Goal: Book appointment/travel/reservation

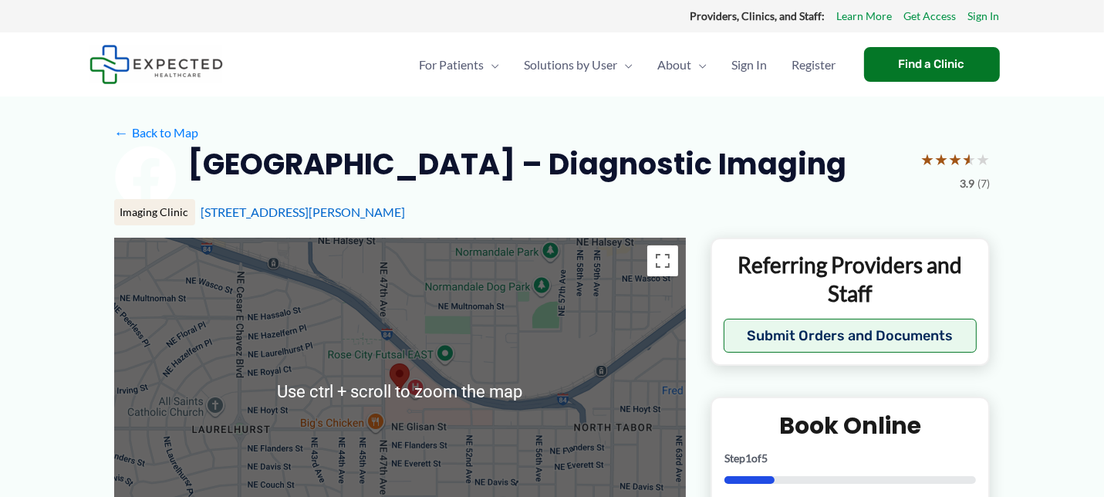
scroll to position [11, 0]
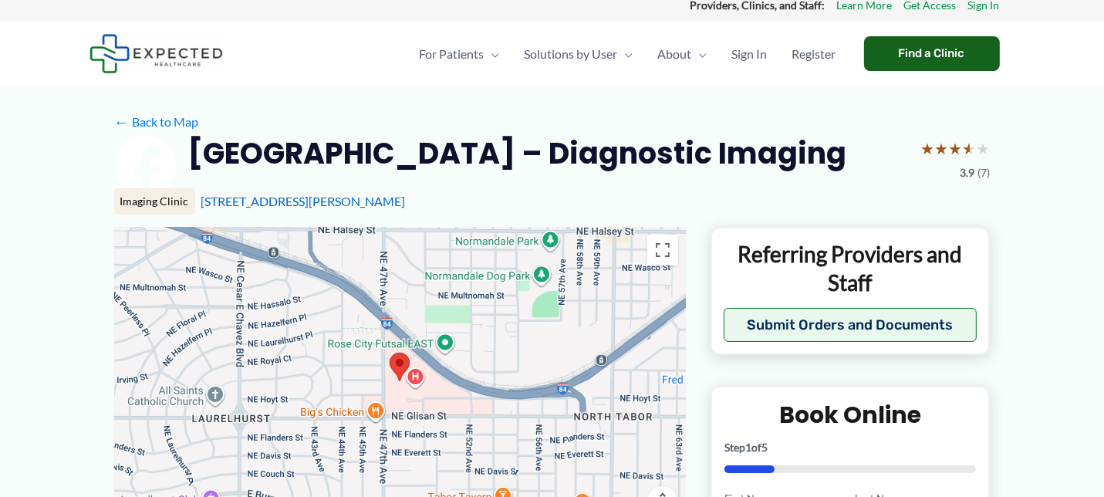
click at [919, 52] on div "Find a Clinic" at bounding box center [932, 53] width 136 height 35
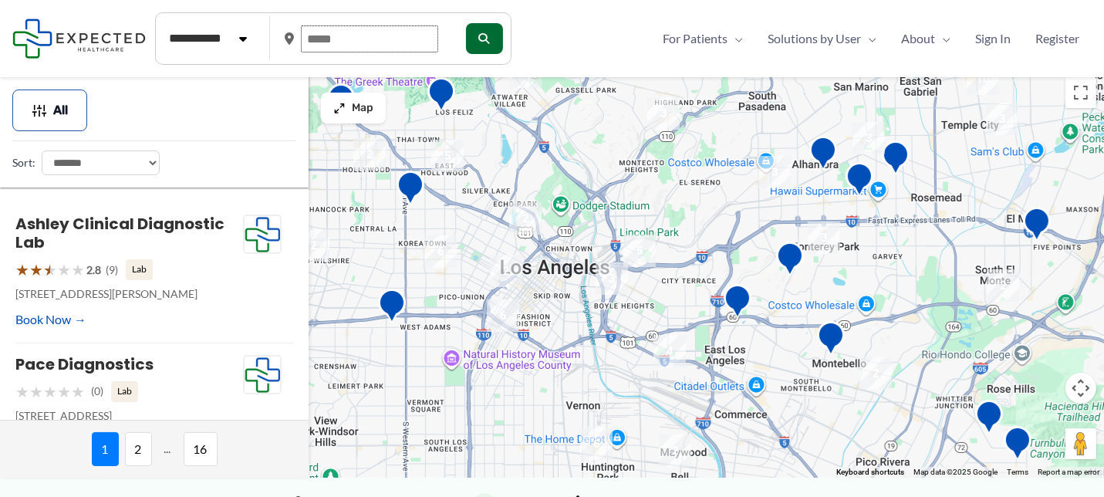
click at [349, 39] on input "text" at bounding box center [369, 38] width 137 height 27
drag, startPoint x: 350, startPoint y: 39, endPoint x: 250, endPoint y: 27, distance: 101.0
click at [250, 27] on form "**********" at bounding box center [333, 38] width 356 height 52
click at [365, 42] on input "text" at bounding box center [369, 38] width 137 height 27
type input "*****"
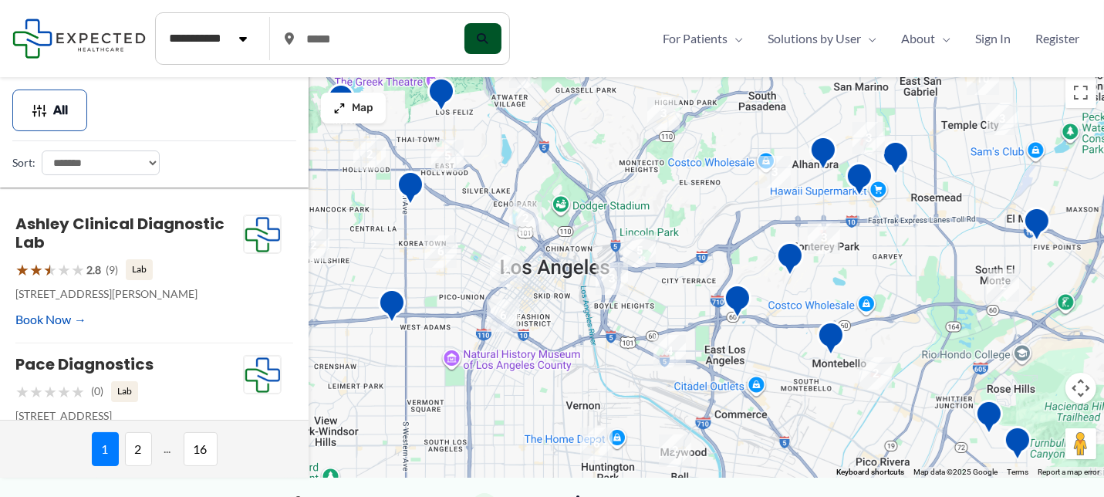
click at [488, 38] on icon "submit" at bounding box center [482, 38] width 11 height 11
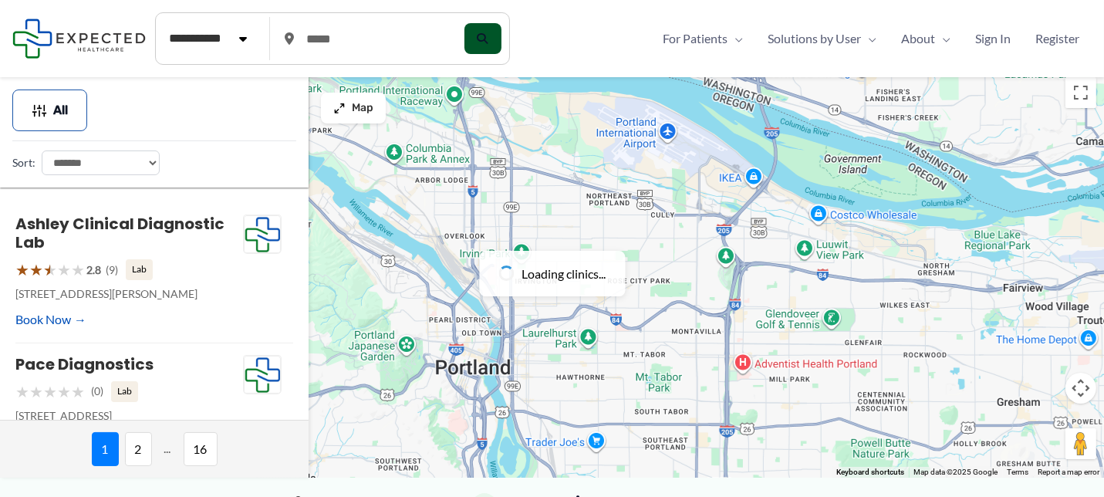
click at [488, 38] on icon "submit" at bounding box center [482, 38] width 11 height 11
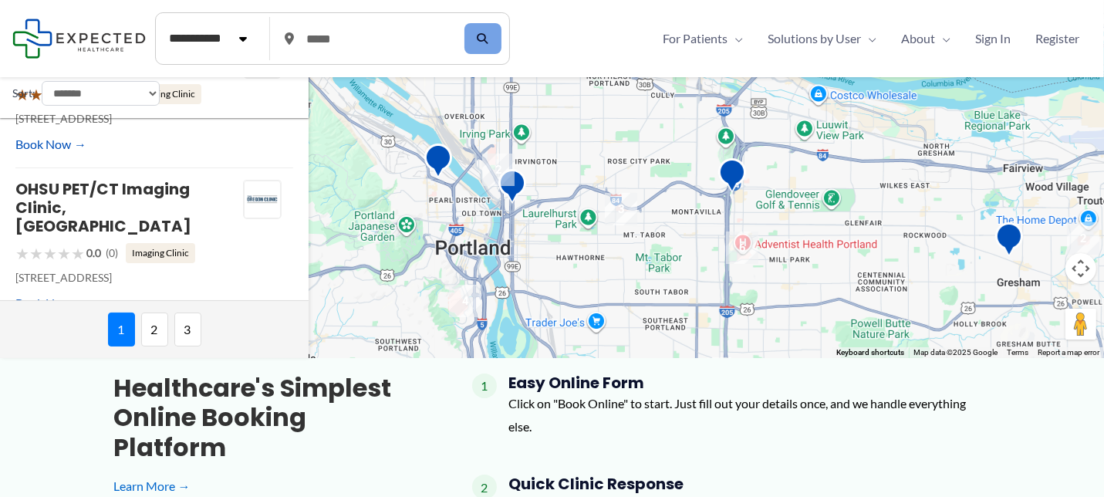
scroll to position [120, 0]
click at [736, 246] on img "6" at bounding box center [742, 247] width 32 height 32
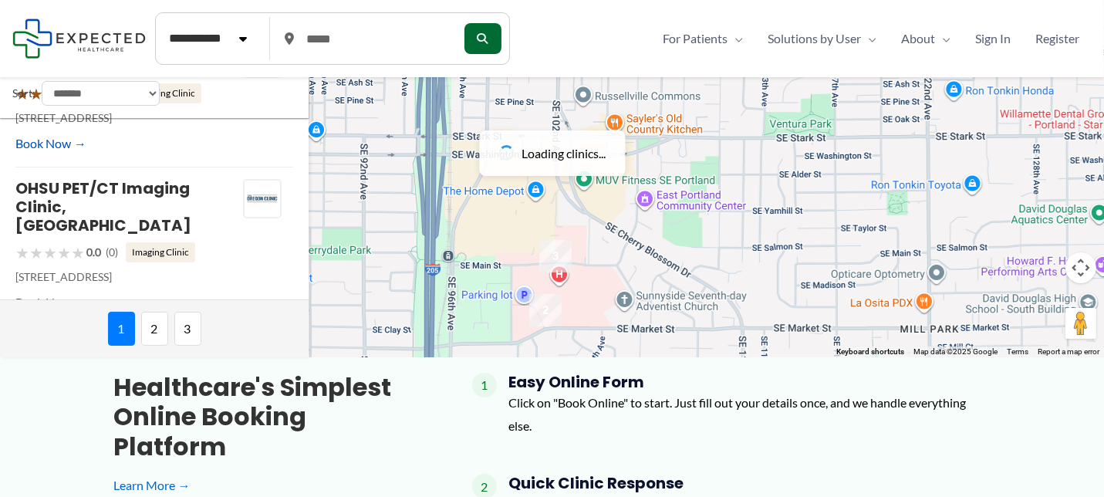
scroll to position [0, 0]
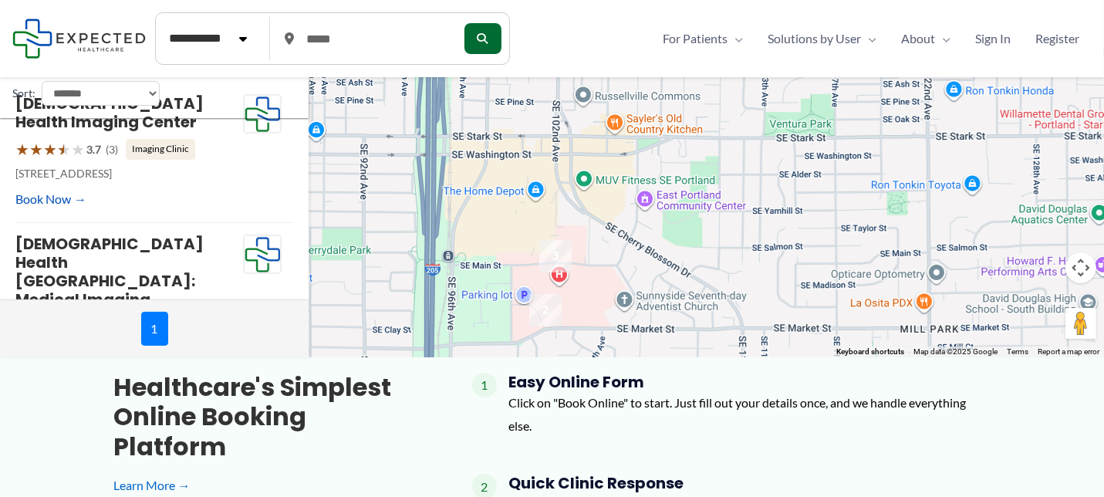
click at [549, 246] on img "3" at bounding box center [555, 256] width 32 height 32
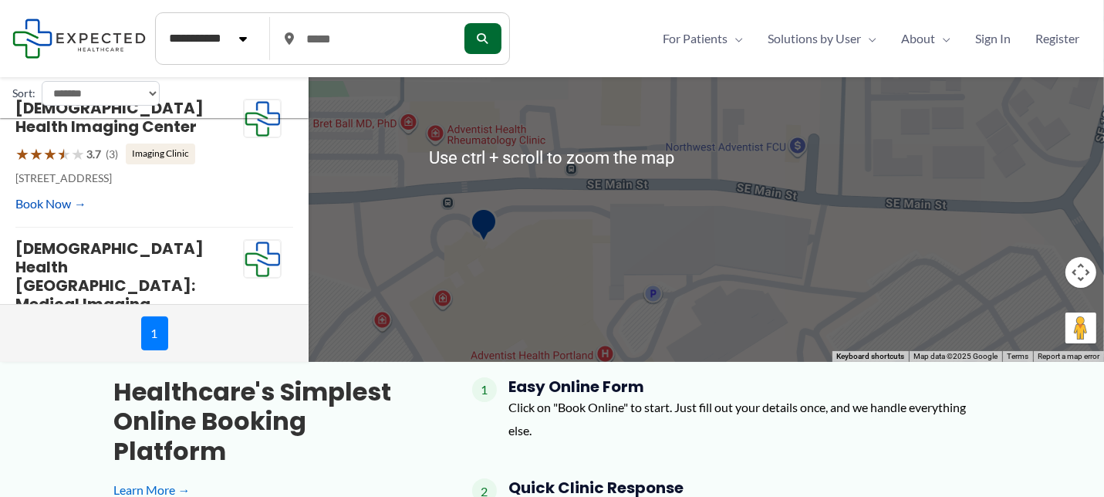
scroll to position [114, 0]
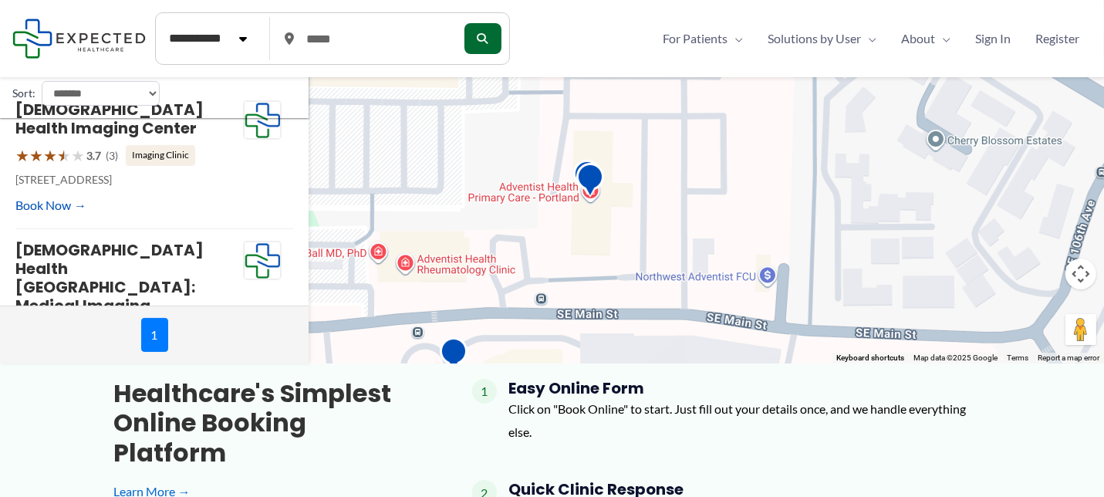
drag, startPoint x: 537, startPoint y: 215, endPoint x: 505, endPoint y: 329, distance: 117.7
click at [505, 329] on div "To navigate, press the arrow keys." at bounding box center [552, 159] width 1104 height 408
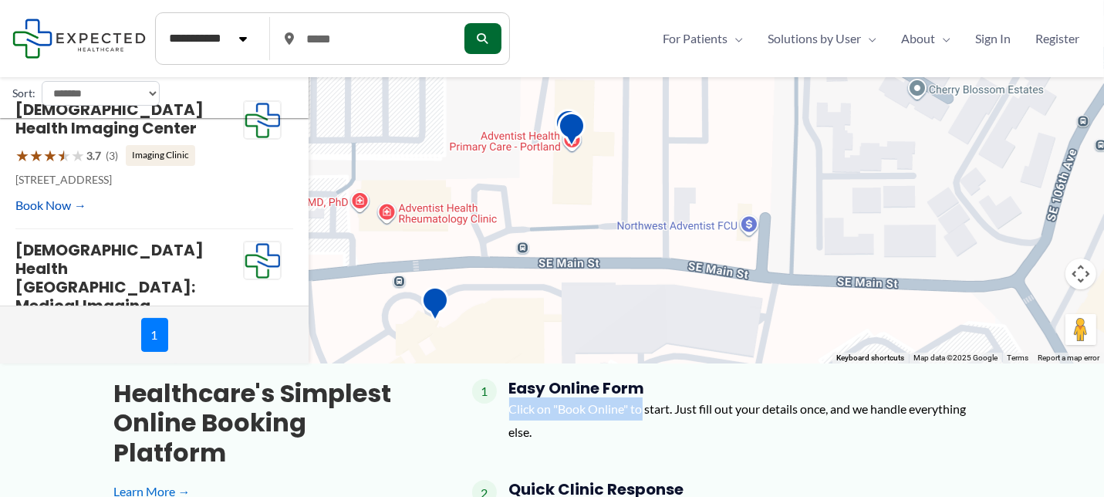
drag, startPoint x: 642, startPoint y: 410, endPoint x: 818, endPoint y: 376, distance: 179.1
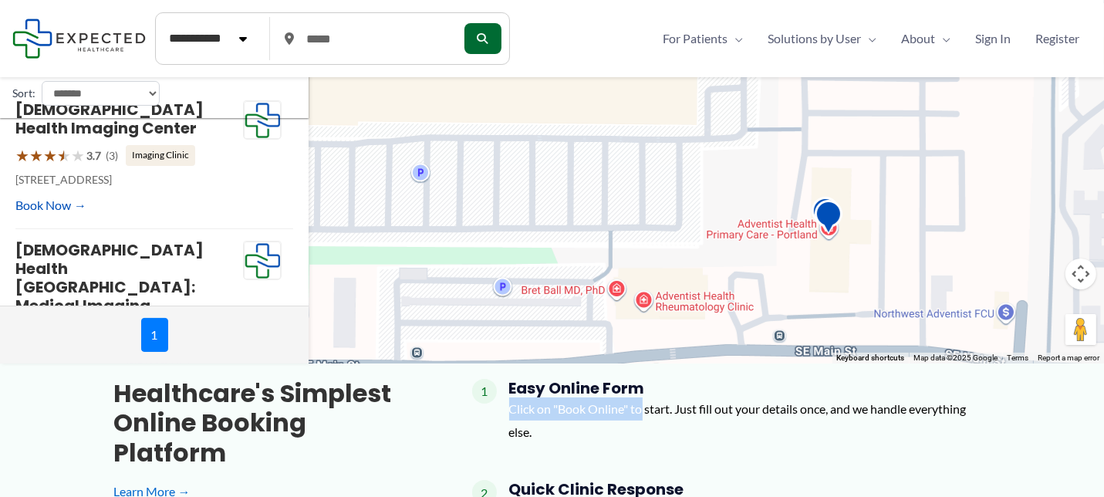
drag, startPoint x: 586, startPoint y: 163, endPoint x: 865, endPoint y: 255, distance: 293.4
click at [865, 255] on div "To navigate, press the arrow keys." at bounding box center [552, 159] width 1104 height 408
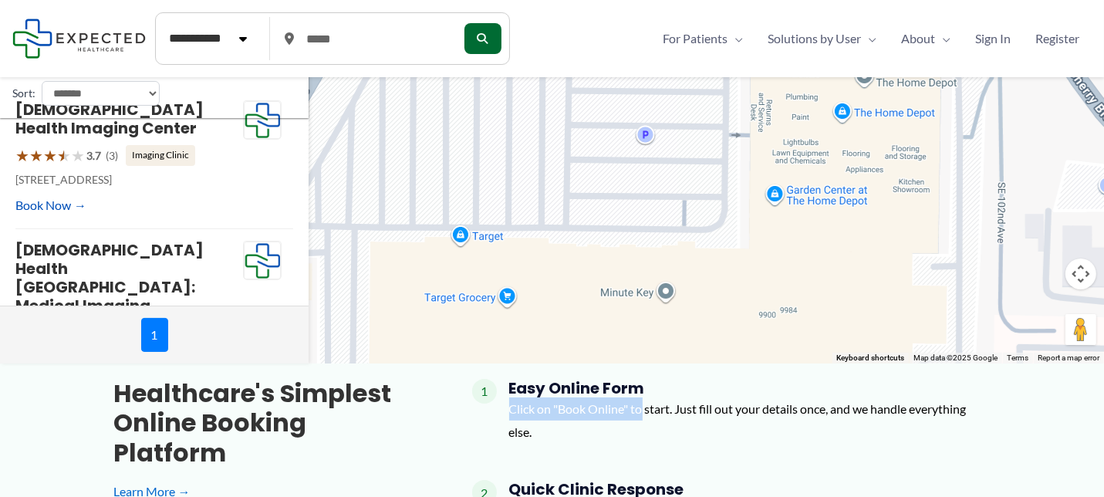
drag, startPoint x: 442, startPoint y: 149, endPoint x: 669, endPoint y: 425, distance: 357.8
click at [669, 425] on div "**********" at bounding box center [552, 438] width 1104 height 966
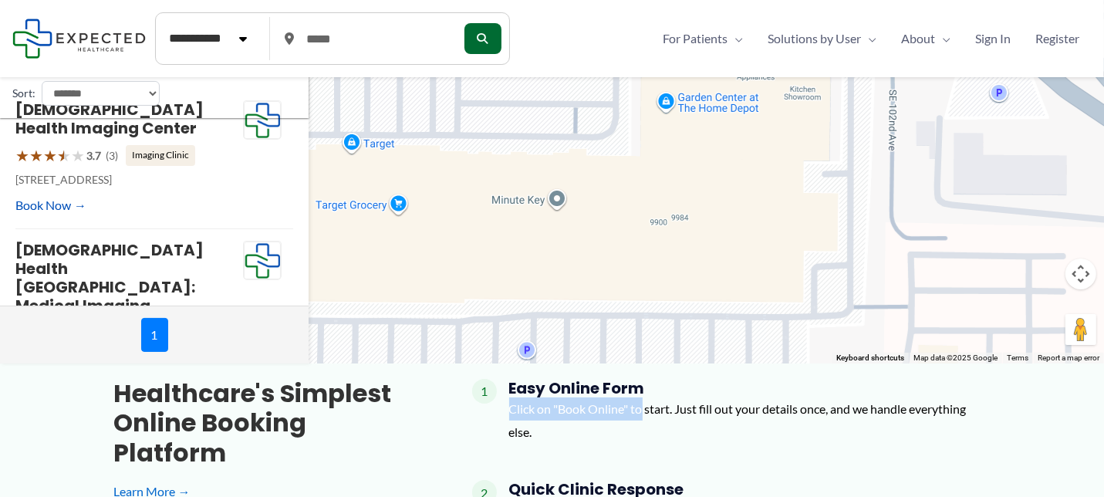
drag, startPoint x: 816, startPoint y: 254, endPoint x: 697, endPoint y: 153, distance: 155.4
click at [697, 153] on div "To navigate, press the arrow keys." at bounding box center [552, 159] width 1104 height 408
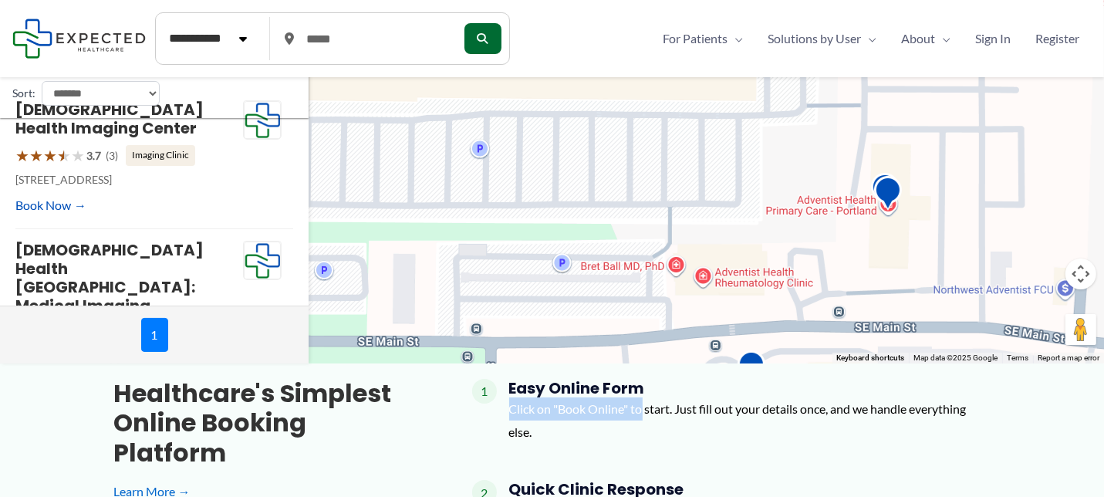
drag, startPoint x: 790, startPoint y: 215, endPoint x: 750, endPoint y: 18, distance: 201.5
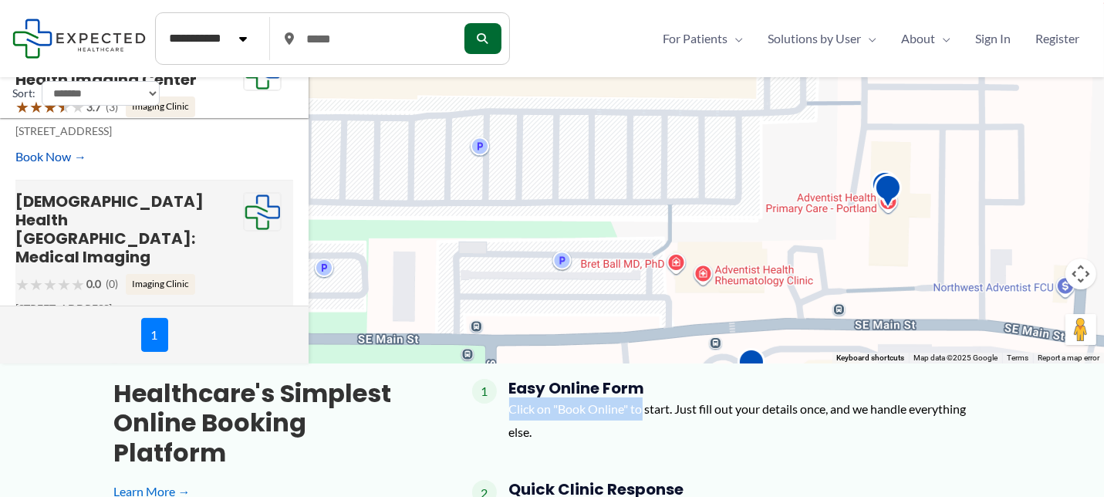
scroll to position [46, 0]
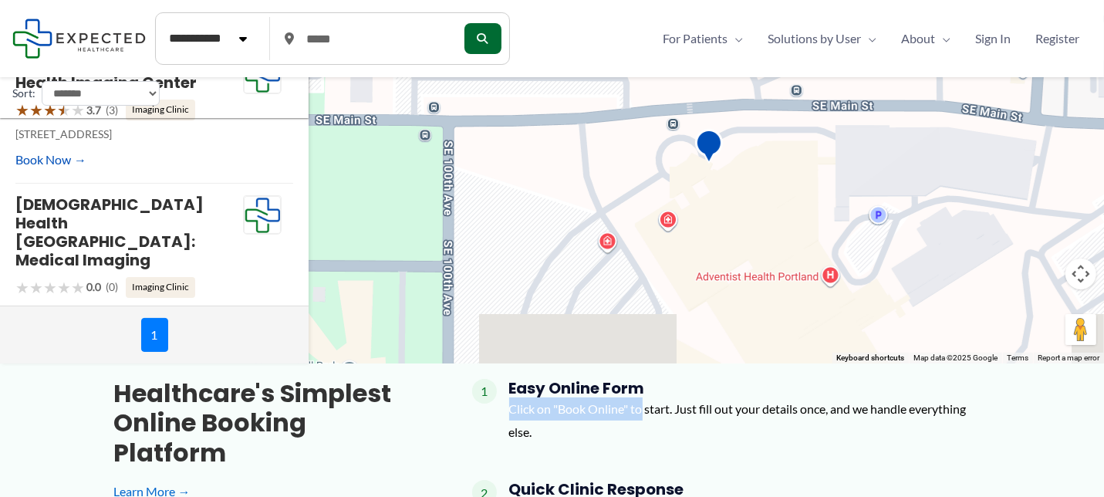
drag, startPoint x: 585, startPoint y: 309, endPoint x: 537, endPoint y: 86, distance: 228.7
click at [537, 86] on div "To navigate, press the arrow keys." at bounding box center [552, 159] width 1104 height 408
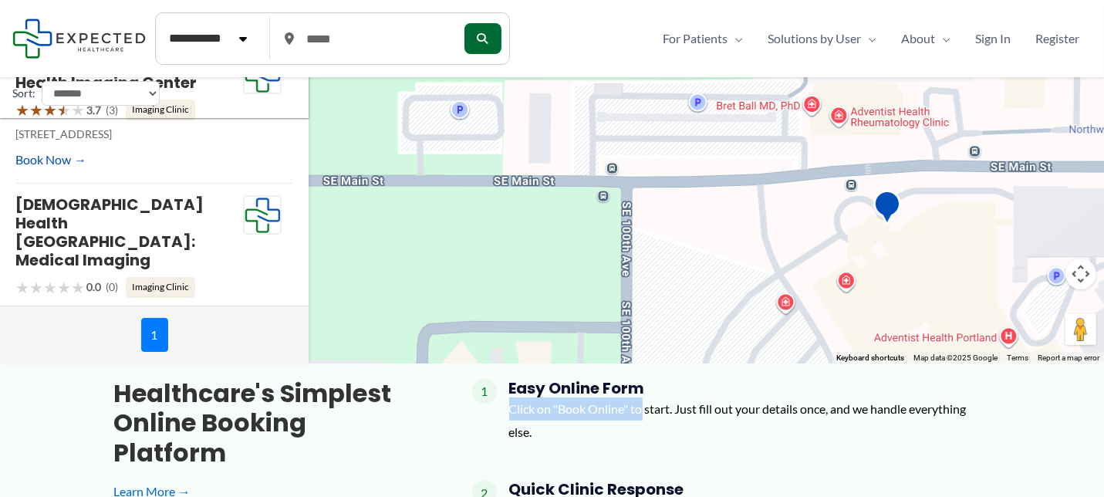
drag, startPoint x: 496, startPoint y: 179, endPoint x: 754, endPoint y: 261, distance: 271.2
click at [754, 261] on div "To navigate, press the arrow keys." at bounding box center [552, 159] width 1104 height 408
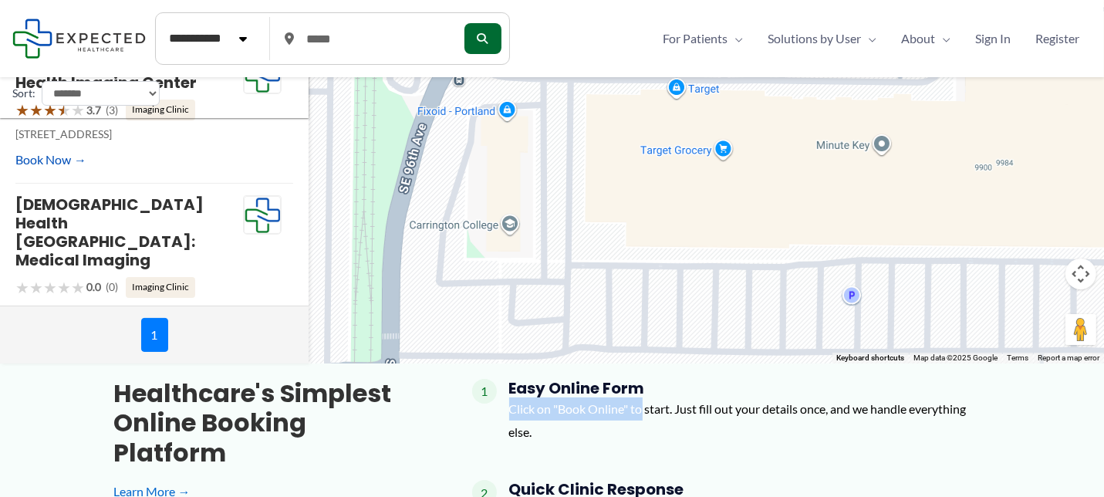
drag, startPoint x: 393, startPoint y: 126, endPoint x: 568, endPoint y: 425, distance: 346.4
click at [568, 425] on div "**********" at bounding box center [552, 438] width 1104 height 966
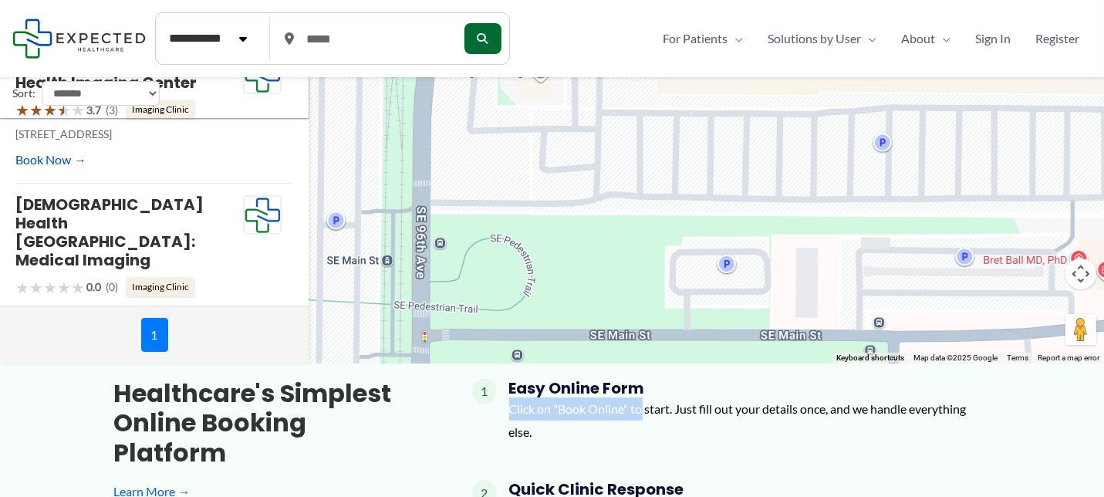
drag, startPoint x: 497, startPoint y: 275, endPoint x: 521, endPoint y: 110, distance: 166.8
click at [521, 110] on div "To navigate, press the arrow keys." at bounding box center [552, 159] width 1104 height 408
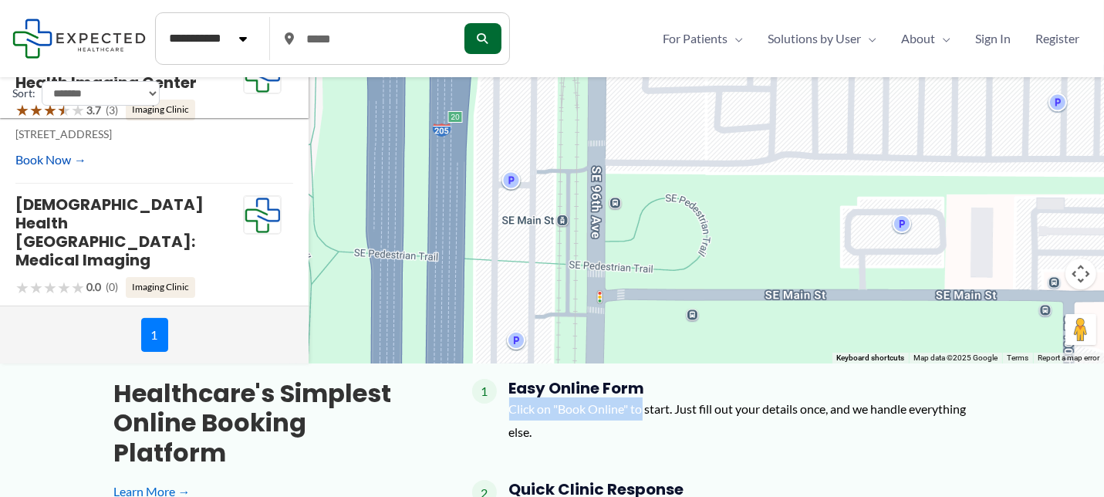
drag, startPoint x: 370, startPoint y: 213, endPoint x: 648, endPoint y: 185, distance: 279.0
click at [648, 185] on div "To navigate, press the arrow keys." at bounding box center [552, 159] width 1104 height 408
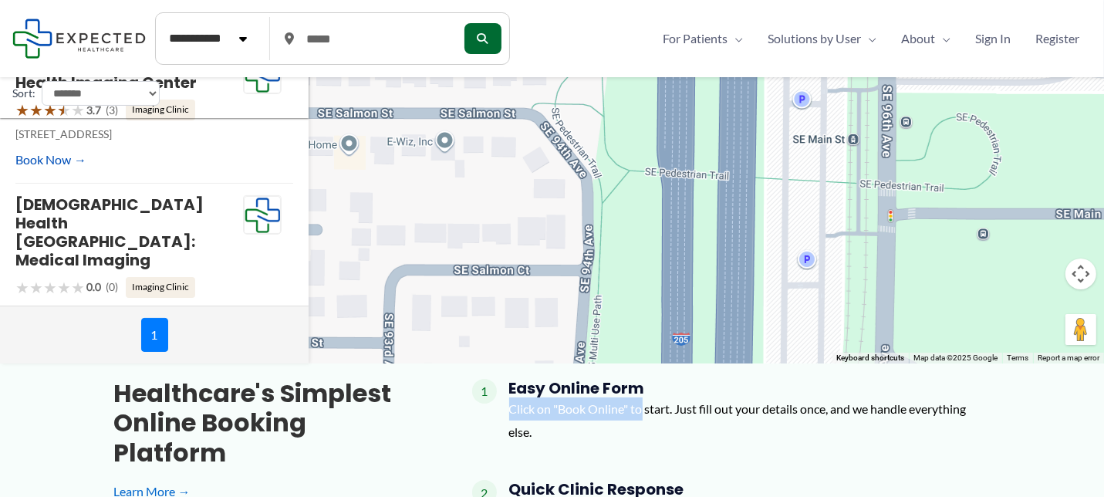
drag, startPoint x: 636, startPoint y: 335, endPoint x: 609, endPoint y: 180, distance: 158.1
click at [609, 180] on div "To navigate, press the arrow keys." at bounding box center [552, 159] width 1104 height 408
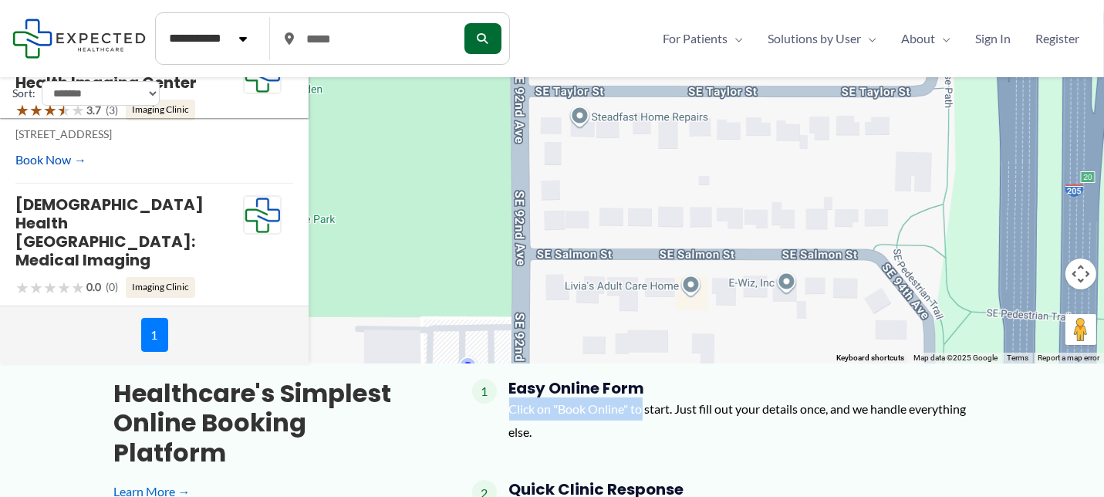
drag, startPoint x: 446, startPoint y: 203, endPoint x: 821, endPoint y: 352, distance: 403.3
click at [821, 352] on div "To navigate, press the arrow keys." at bounding box center [552, 159] width 1104 height 408
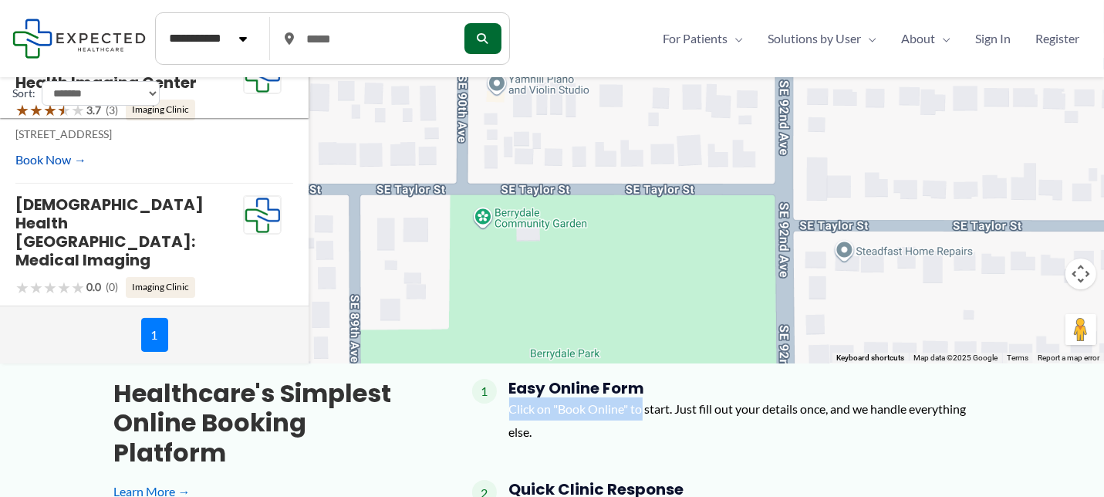
drag, startPoint x: 424, startPoint y: 161, endPoint x: 694, endPoint y: 298, distance: 302.8
click at [694, 298] on div "To navigate, press the arrow keys." at bounding box center [552, 159] width 1104 height 408
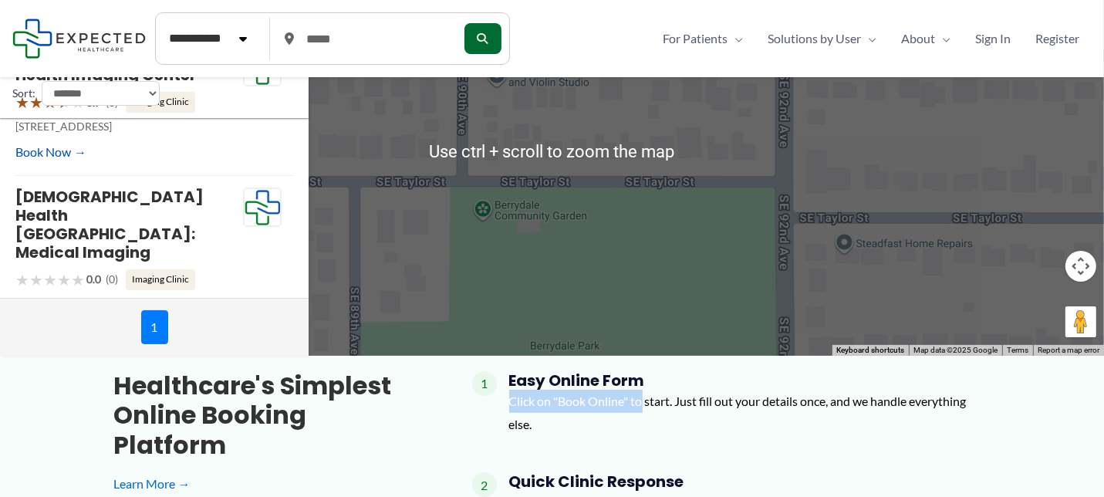
scroll to position [123, 0]
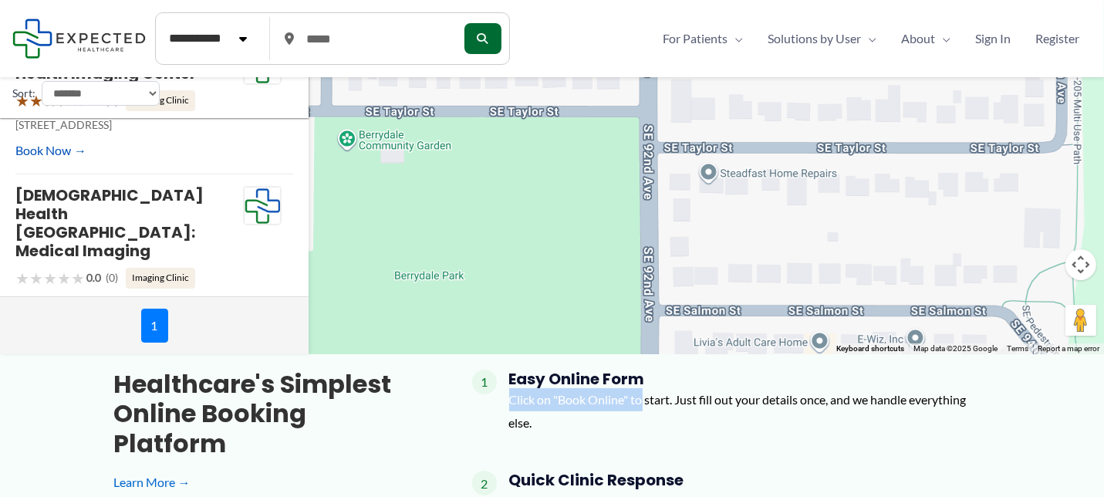
drag, startPoint x: 944, startPoint y: 303, endPoint x: 799, endPoint y: 233, distance: 161.1
click at [799, 233] on div "To navigate, press the arrow keys." at bounding box center [552, 150] width 1104 height 408
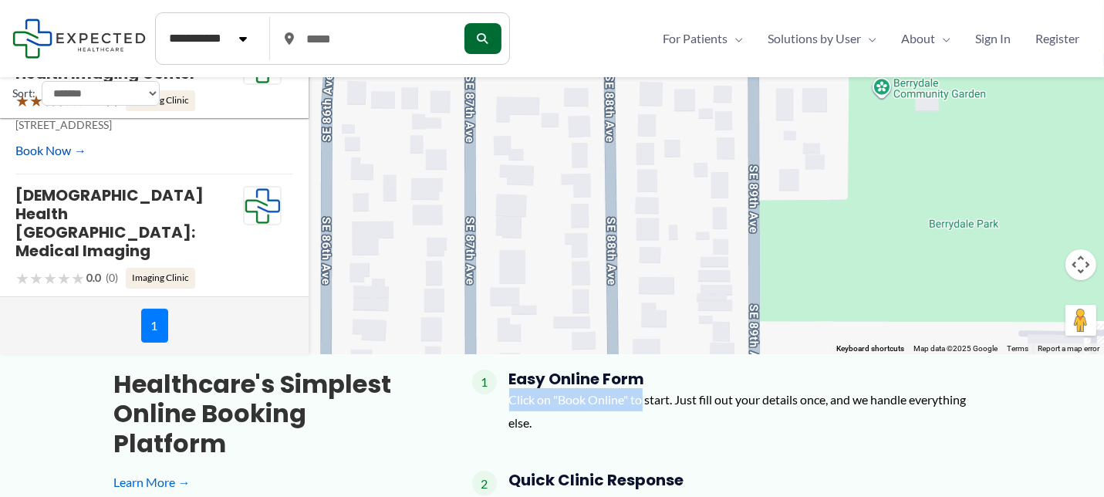
drag, startPoint x: 498, startPoint y: 240, endPoint x: 1035, endPoint y: 188, distance: 539.3
click at [1035, 188] on div "To navigate, press the arrow keys." at bounding box center [552, 150] width 1104 height 408
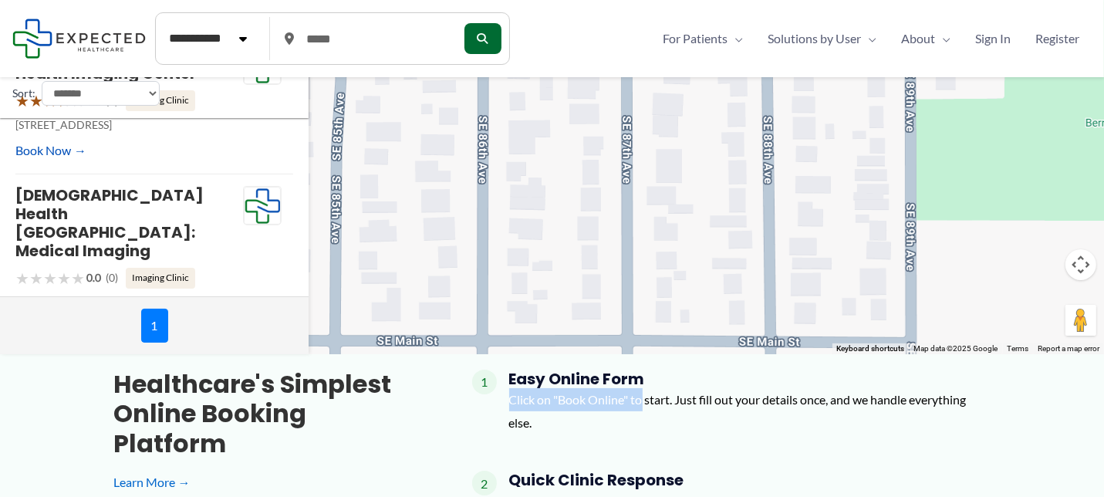
drag, startPoint x: 463, startPoint y: 233, endPoint x: 658, endPoint y: 96, distance: 238.1
click at [658, 96] on div "To navigate, press the arrow keys." at bounding box center [552, 150] width 1104 height 408
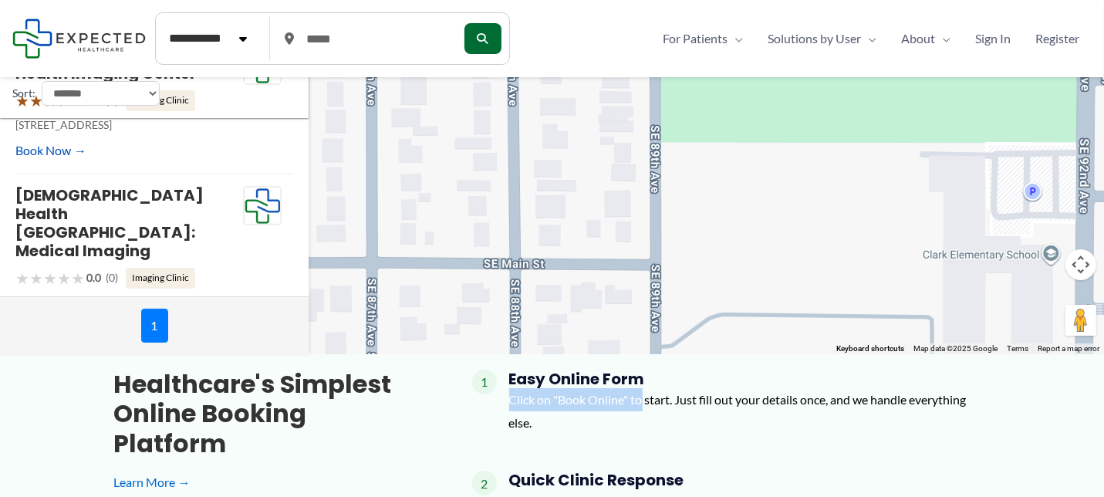
drag, startPoint x: 826, startPoint y: 232, endPoint x: 548, endPoint y: 162, distance: 287.1
click at [548, 162] on div "To navigate, press the arrow keys." at bounding box center [552, 150] width 1104 height 408
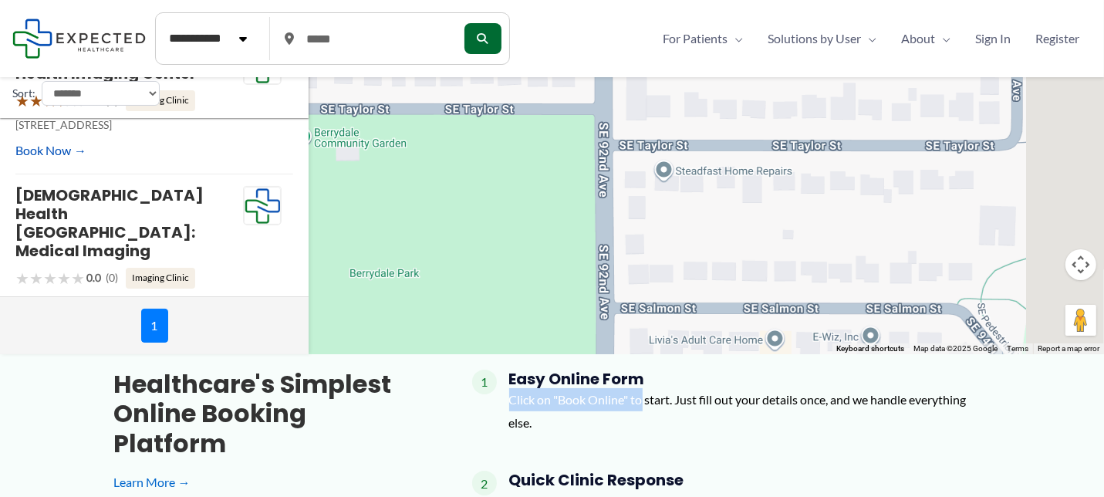
drag, startPoint x: 904, startPoint y: 150, endPoint x: 421, endPoint y: 390, distance: 539.1
click at [421, 390] on div "**********" at bounding box center [552, 429] width 1104 height 966
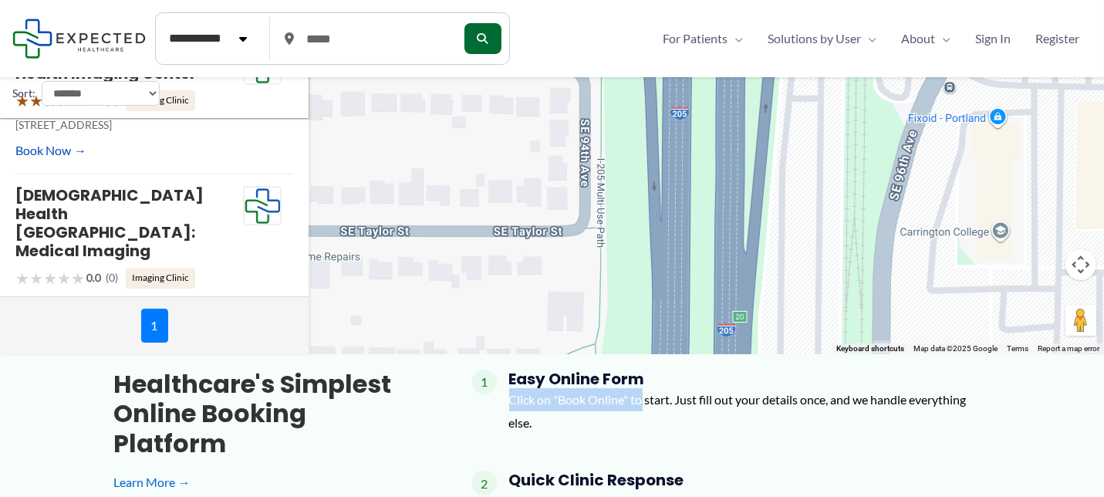
drag, startPoint x: 954, startPoint y: 198, endPoint x: 559, endPoint y: 289, distance: 405.2
click at [559, 289] on div "To navigate, press the arrow keys." at bounding box center [552, 150] width 1104 height 408
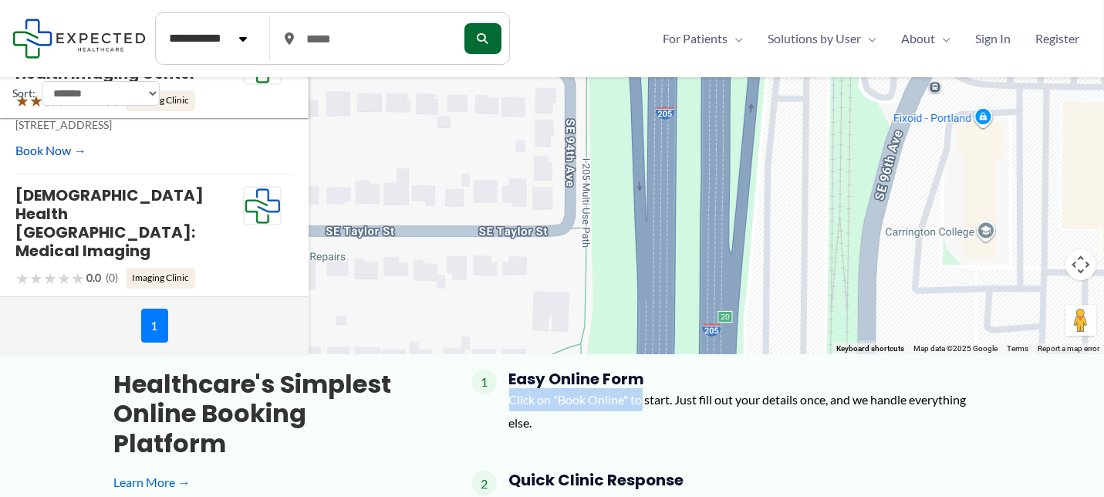
drag, startPoint x: 1008, startPoint y: 153, endPoint x: 910, endPoint y: 302, distance: 178.2
click at [910, 302] on div "To navigate, press the arrow keys." at bounding box center [552, 150] width 1104 height 408
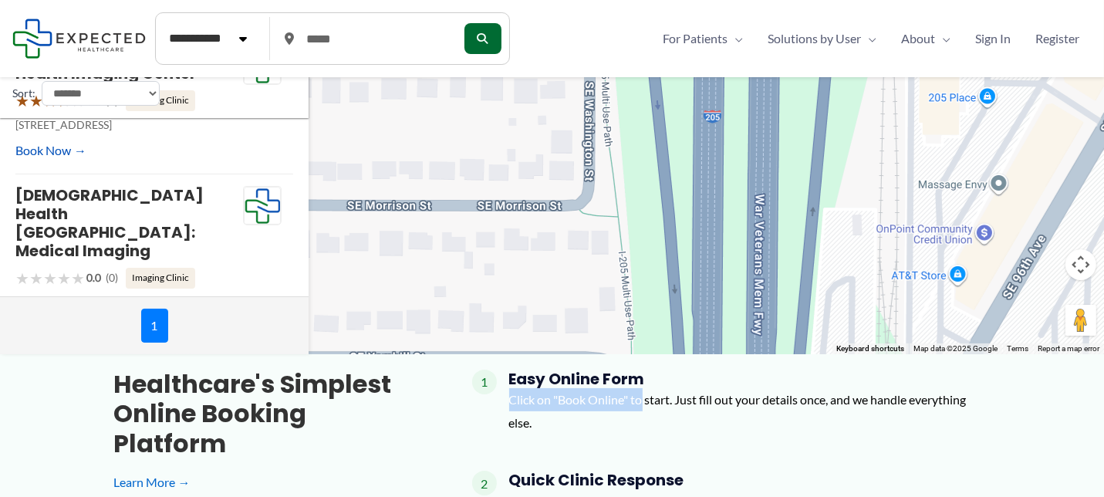
drag, startPoint x: 673, startPoint y: 220, endPoint x: 863, endPoint y: 366, distance: 239.3
click at [863, 366] on div "**********" at bounding box center [552, 429] width 1104 height 966
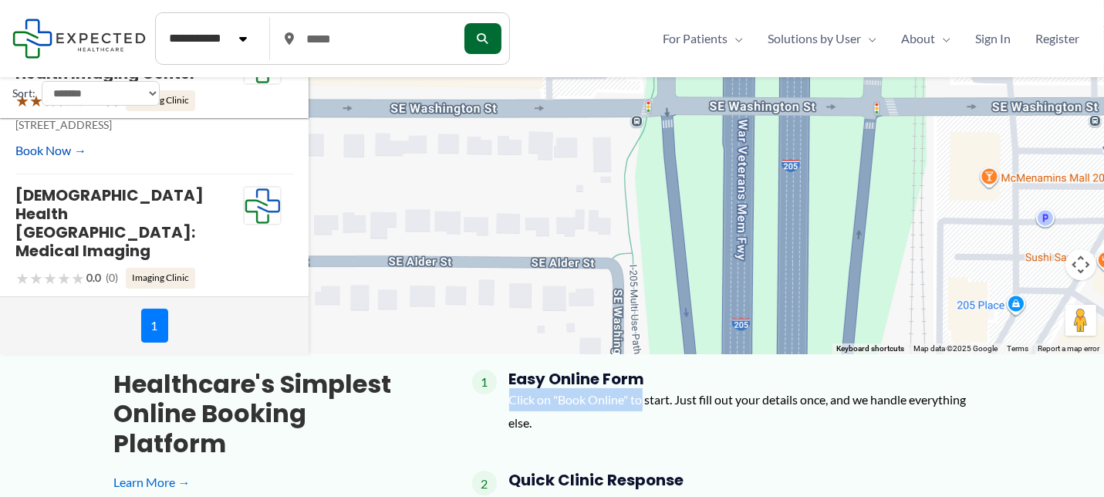
drag, startPoint x: 881, startPoint y: 153, endPoint x: 890, endPoint y: 333, distance: 179.9
click at [890, 333] on div "To navigate, press the arrow keys." at bounding box center [552, 150] width 1104 height 408
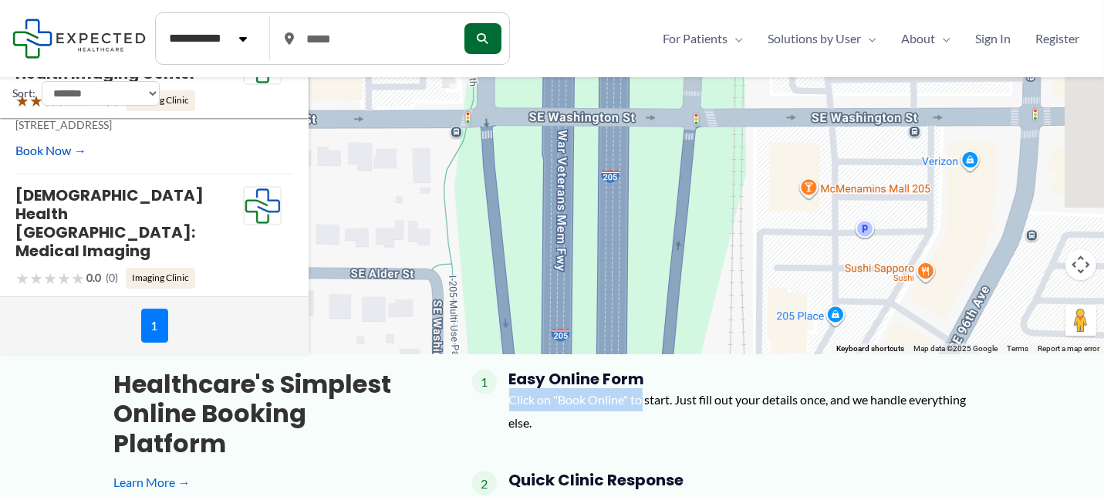
drag, startPoint x: 919, startPoint y: 167, endPoint x: 698, endPoint y: 178, distance: 220.8
click at [698, 178] on div "To navigate, press the arrow keys." at bounding box center [552, 150] width 1104 height 408
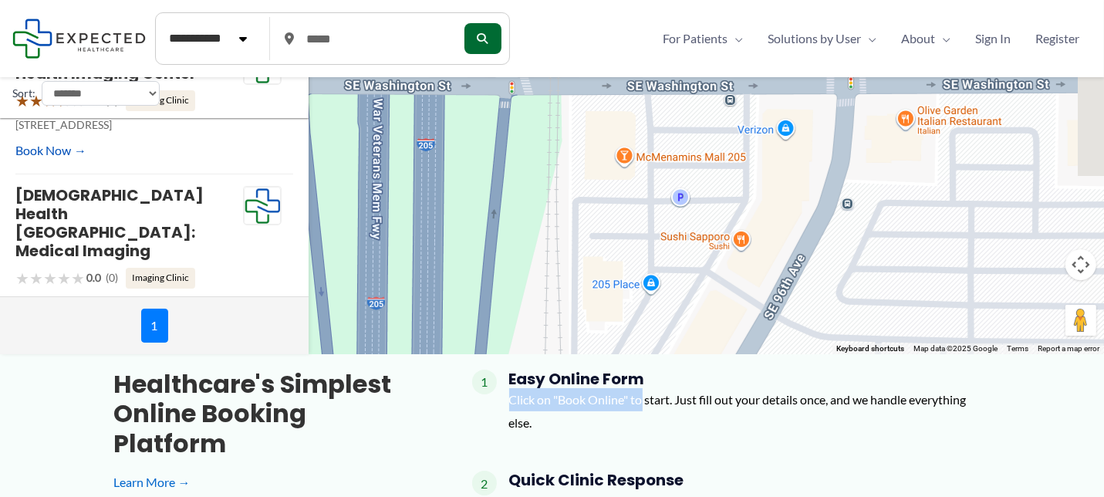
drag, startPoint x: 1016, startPoint y: 241, endPoint x: 843, endPoint y: 198, distance: 177.9
click at [843, 198] on div "To navigate, press the arrow keys." at bounding box center [552, 150] width 1104 height 408
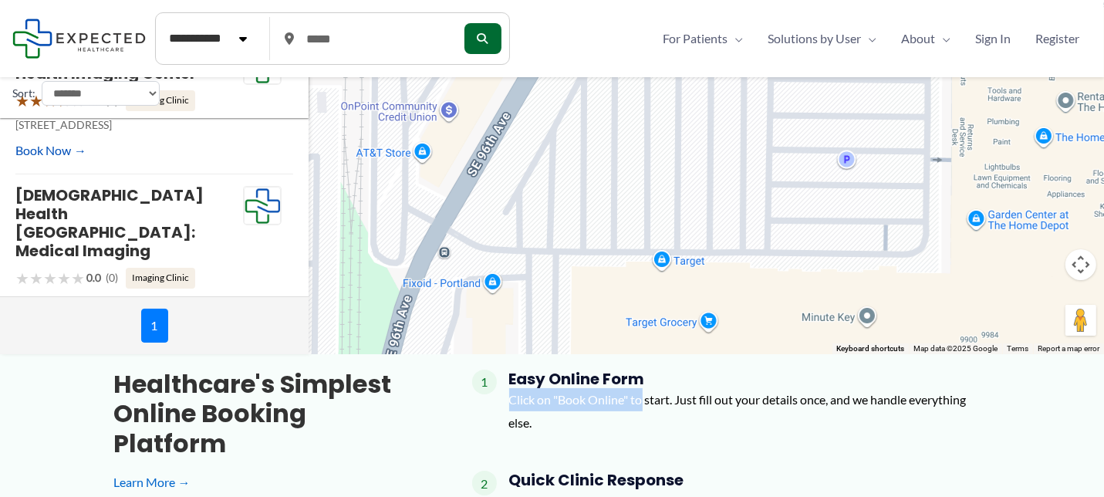
scroll to position [0, 0]
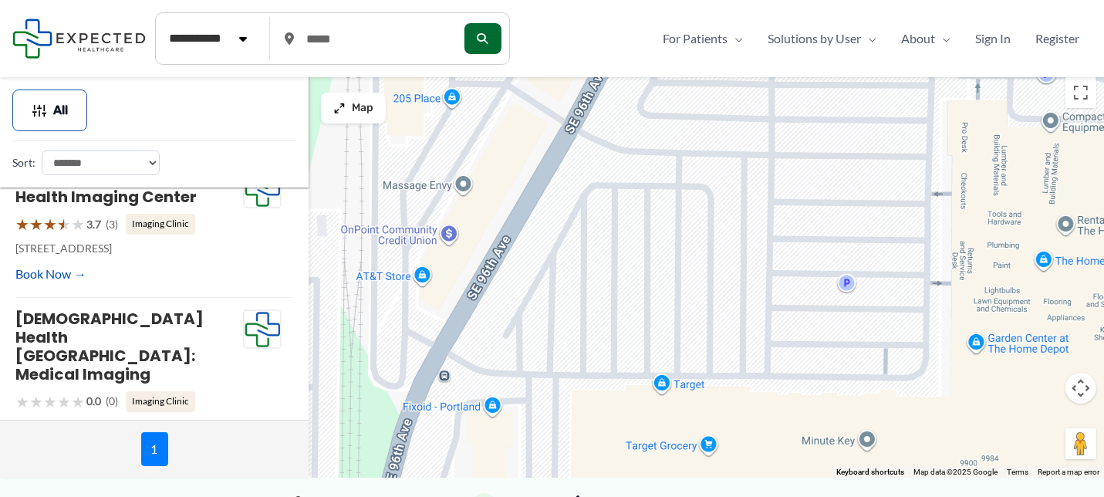
drag, startPoint x: 944, startPoint y: 236, endPoint x: 784, endPoint y: -22, distance: 303.1
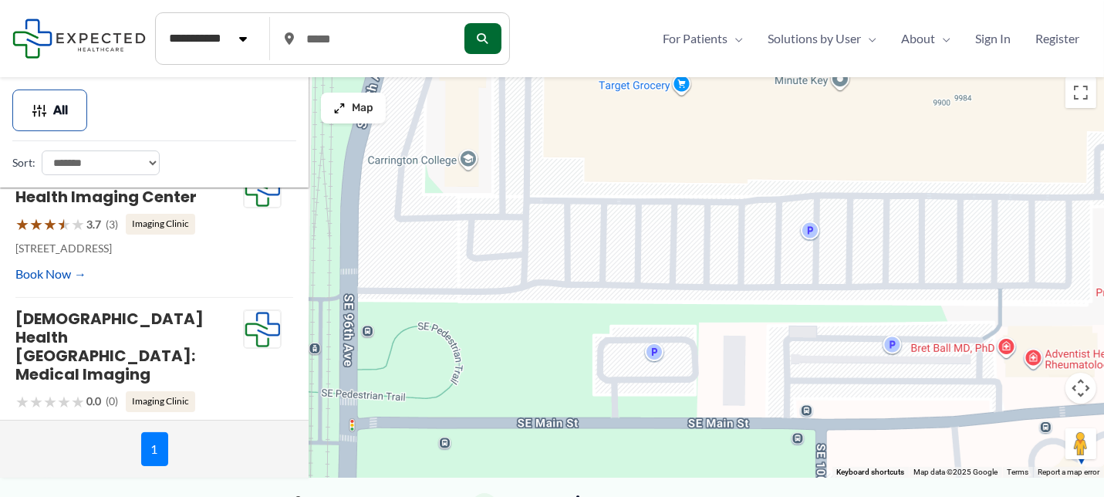
drag, startPoint x: 799, startPoint y: 336, endPoint x: 767, endPoint y: 147, distance: 192.3
click at [767, 147] on div "To navigate, press the arrow keys." at bounding box center [552, 273] width 1104 height 408
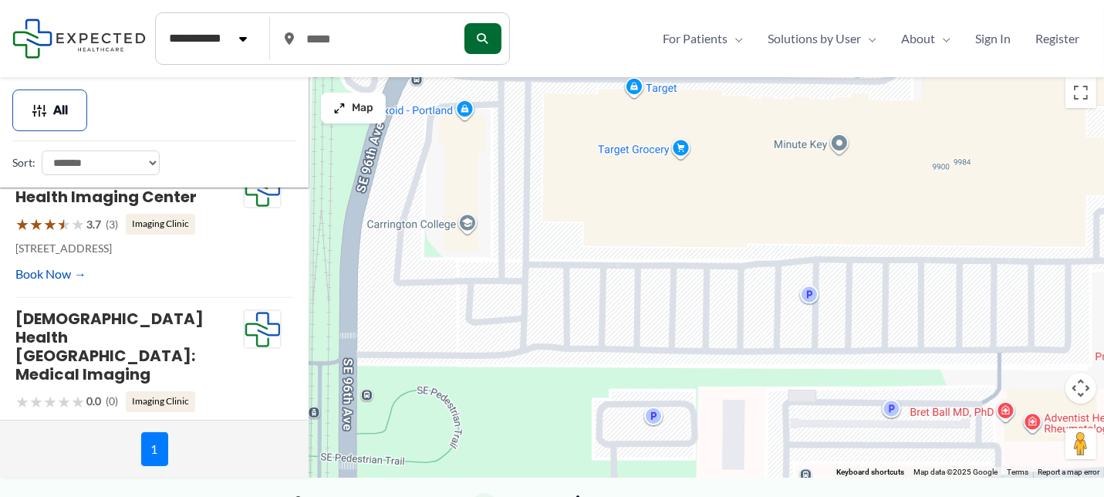
drag, startPoint x: 766, startPoint y: 138, endPoint x: 759, endPoint y: 229, distance: 91.3
click at [759, 229] on div "To navigate, press the arrow keys." at bounding box center [552, 273] width 1104 height 408
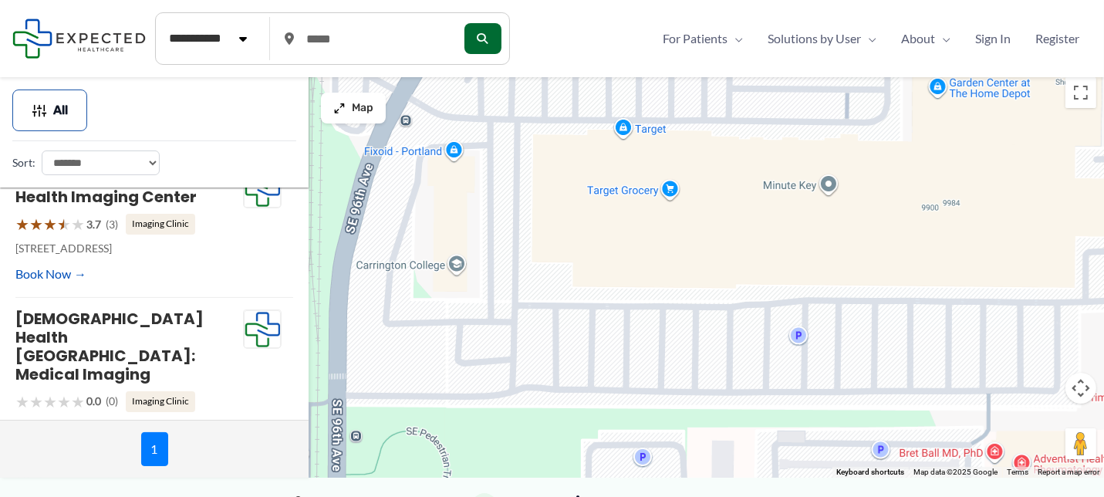
scroll to position [9, 0]
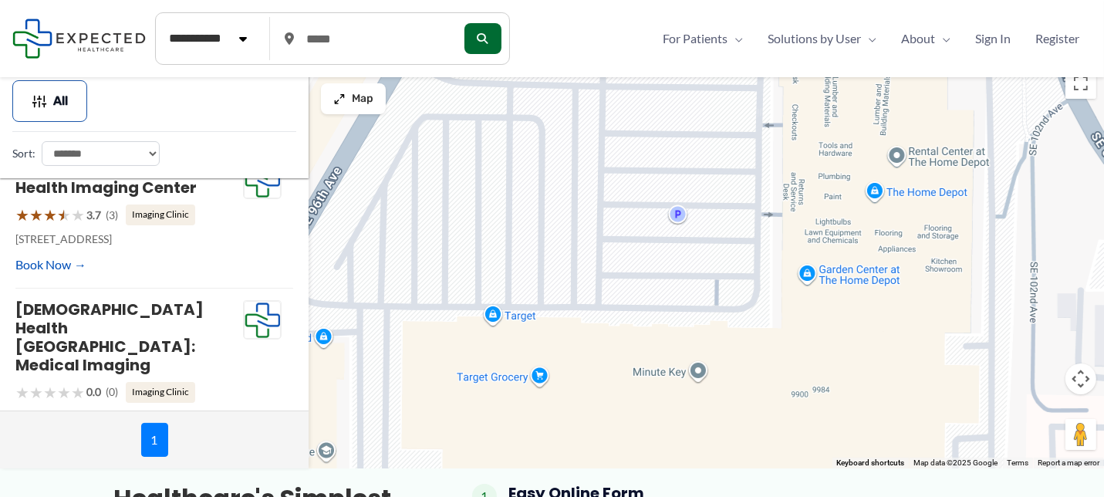
drag, startPoint x: 800, startPoint y: 147, endPoint x: 659, endPoint y: 359, distance: 254.3
click at [659, 359] on div "To navigate, press the arrow keys." at bounding box center [552, 264] width 1104 height 408
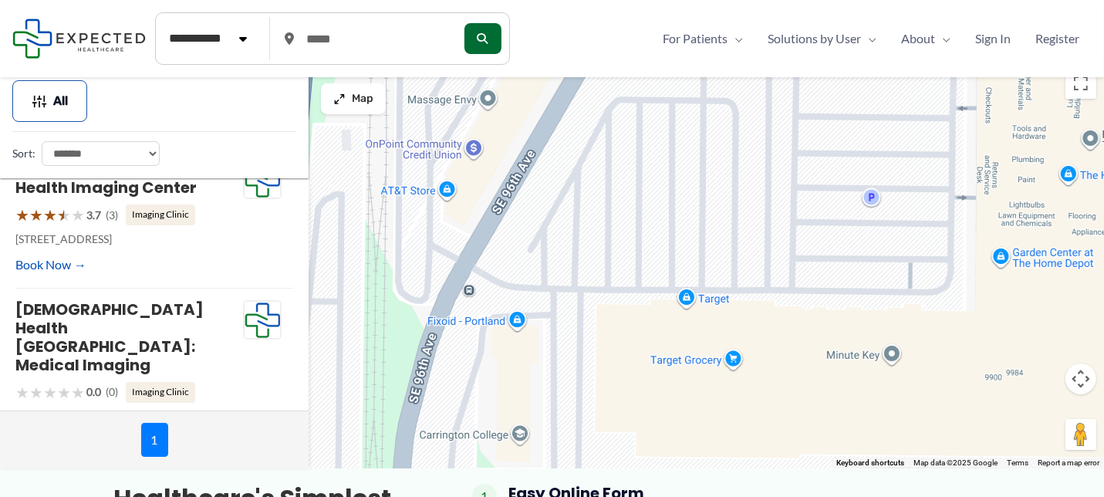
drag, startPoint x: 544, startPoint y: 273, endPoint x: 876, endPoint y: 178, distance: 345.7
click at [876, 178] on div "To navigate, press the arrow keys." at bounding box center [552, 264] width 1104 height 408
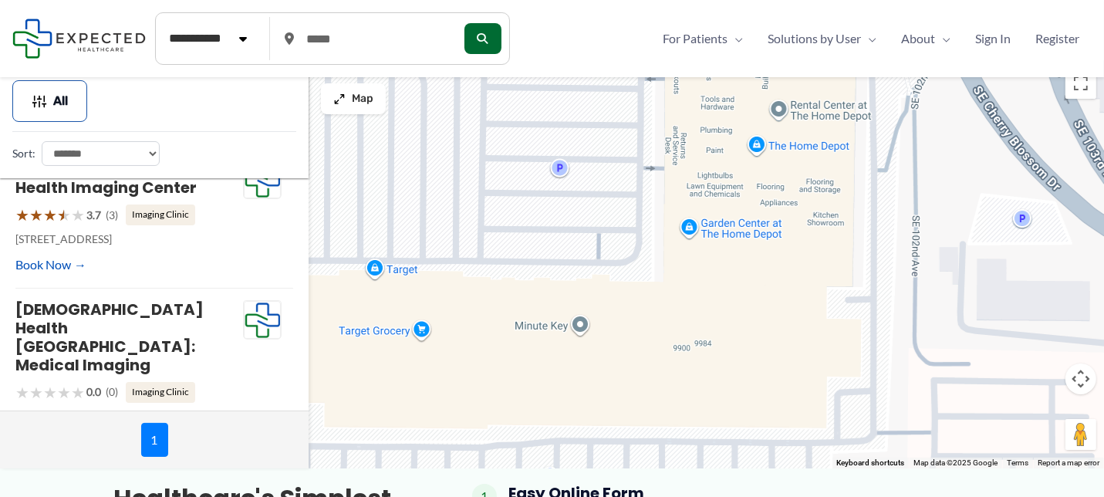
drag, startPoint x: 793, startPoint y: 285, endPoint x: 341, endPoint y: 326, distance: 453.8
click at [341, 326] on div "To navigate, press the arrow keys." at bounding box center [552, 264] width 1104 height 408
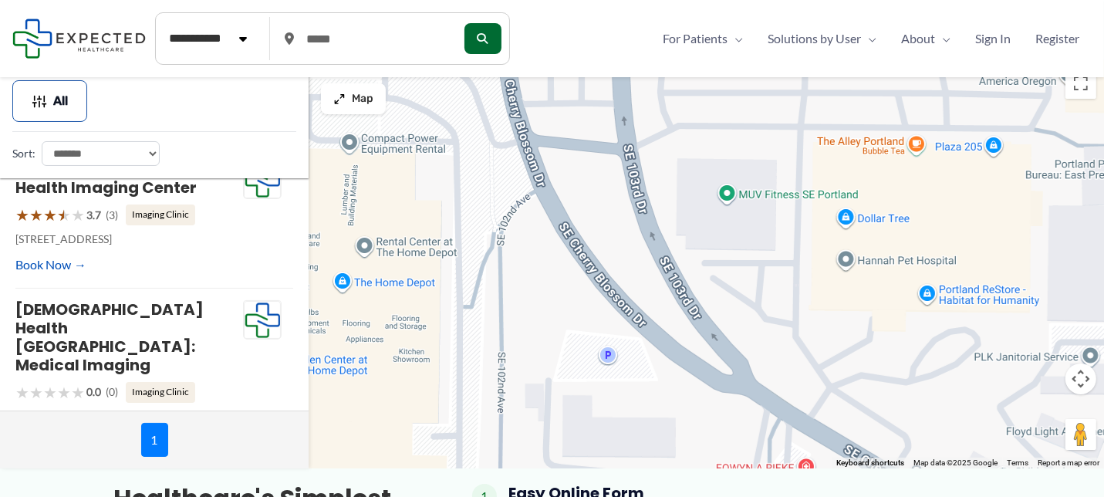
drag, startPoint x: 941, startPoint y: 283, endPoint x: 525, endPoint y: 440, distance: 444.5
click at [525, 440] on div "To navigate, press the arrow keys." at bounding box center [552, 264] width 1104 height 408
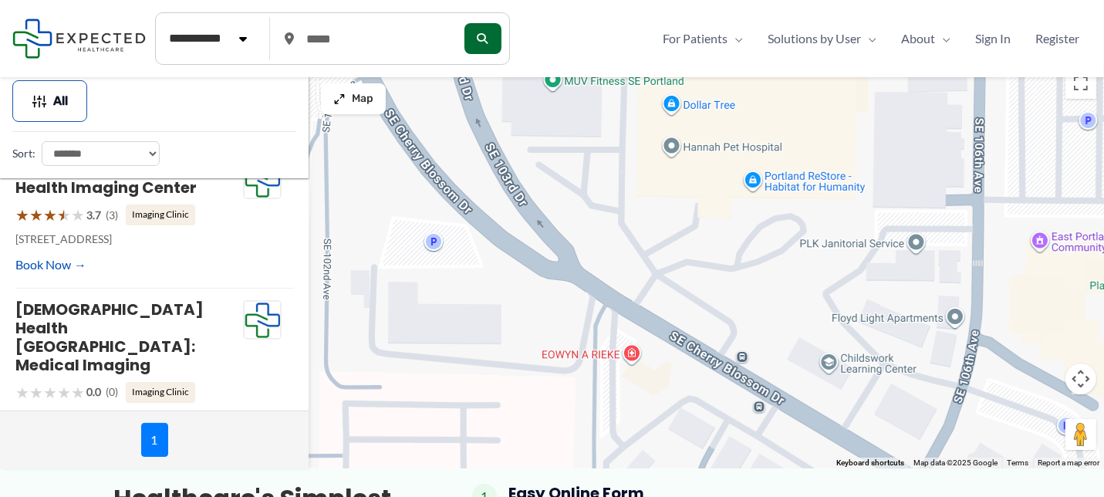
drag, startPoint x: 646, startPoint y: 454, endPoint x: 449, endPoint y: 316, distance: 240.3
click at [449, 316] on div "To navigate, press the arrow keys." at bounding box center [552, 264] width 1104 height 408
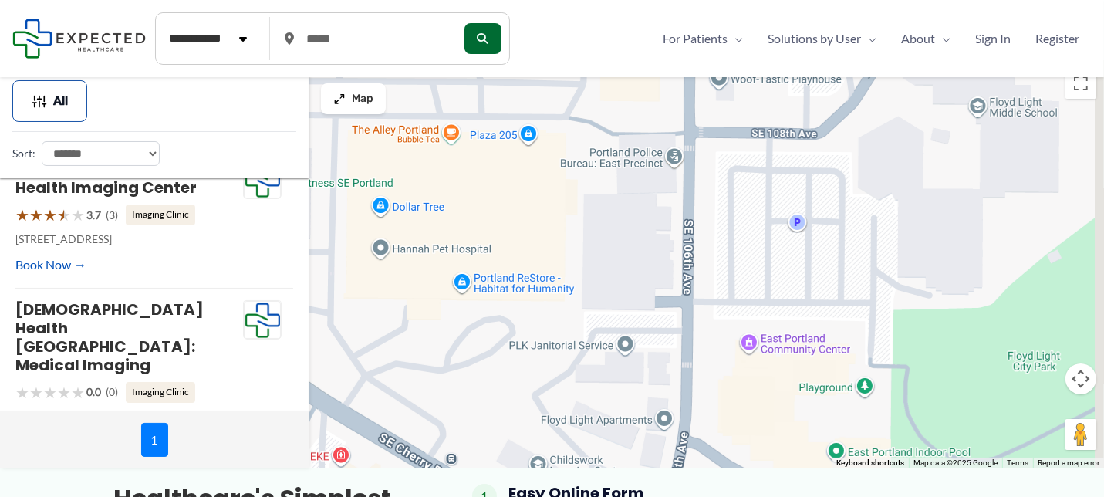
drag, startPoint x: 835, startPoint y: 282, endPoint x: 526, endPoint y: 426, distance: 340.9
click at [526, 426] on div "To navigate, press the arrow keys." at bounding box center [552, 264] width 1104 height 408
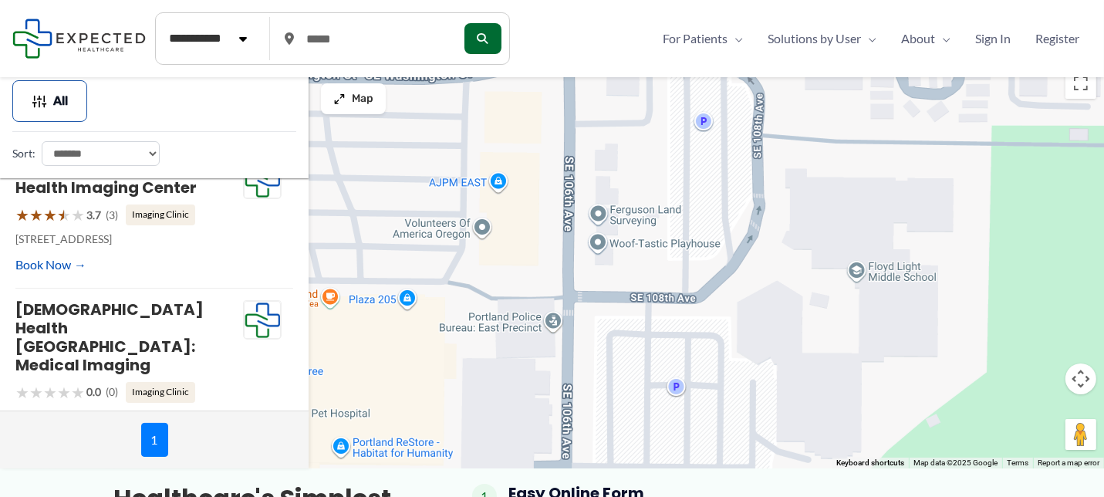
drag, startPoint x: 863, startPoint y: 241, endPoint x: 781, endPoint y: 401, distance: 180.4
click at [781, 401] on div "To navigate, press the arrow keys." at bounding box center [552, 264] width 1104 height 408
